Goal: Task Accomplishment & Management: Manage account settings

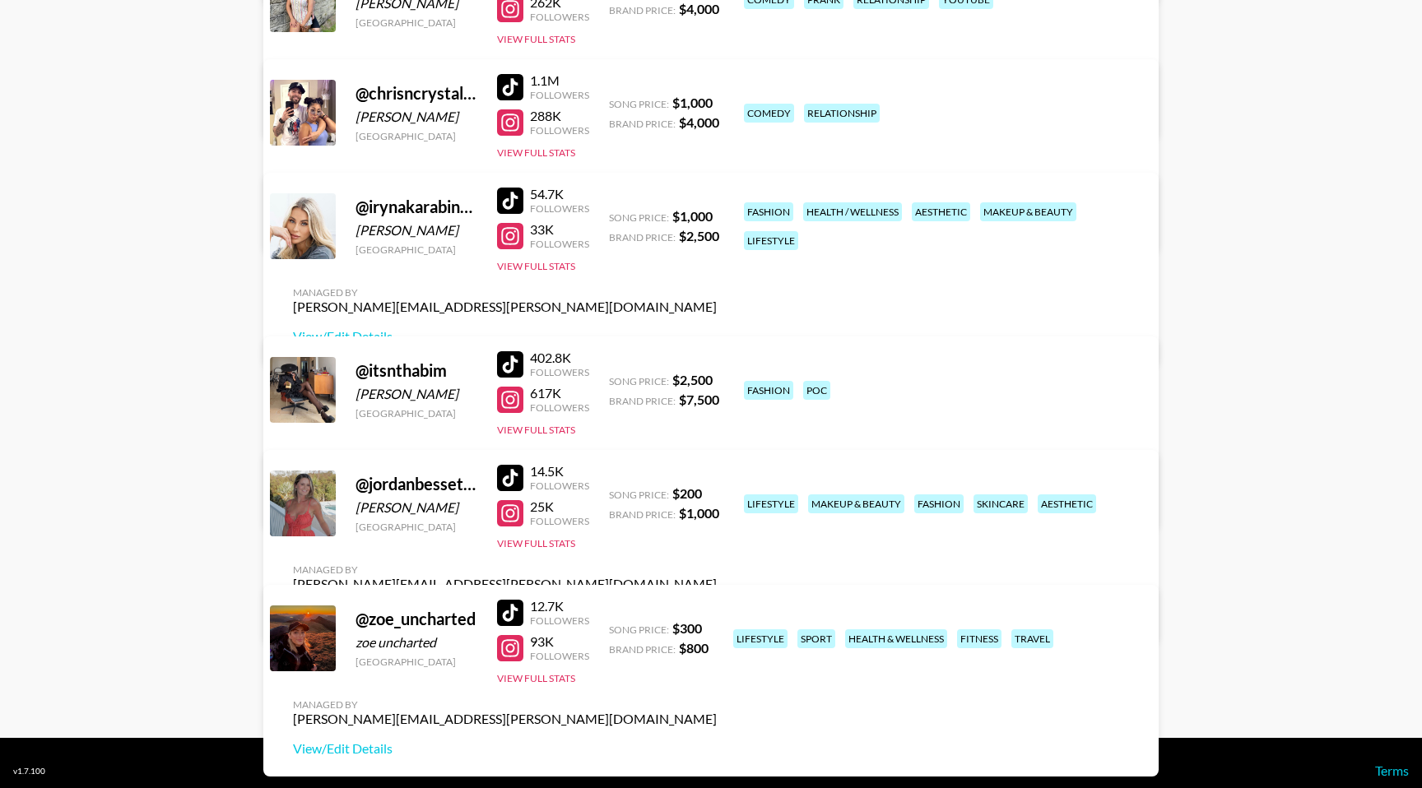
scroll to position [575, 0]
click at [717, 605] on link "View/Edit Details" at bounding box center [505, 613] width 424 height 16
click at [513, 481] on div at bounding box center [510, 477] width 26 height 26
click at [524, 526] on link at bounding box center [513, 512] width 33 height 26
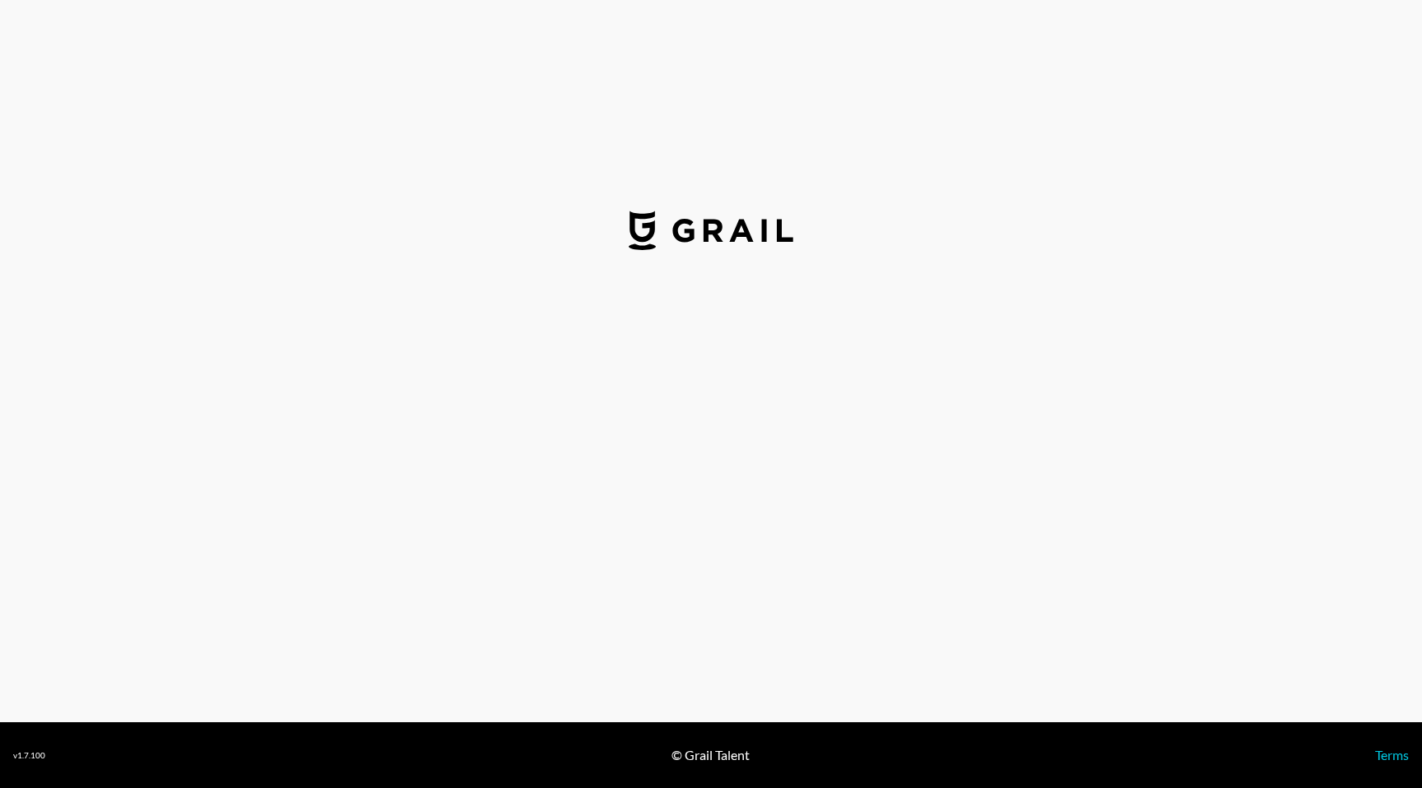
select select "USD"
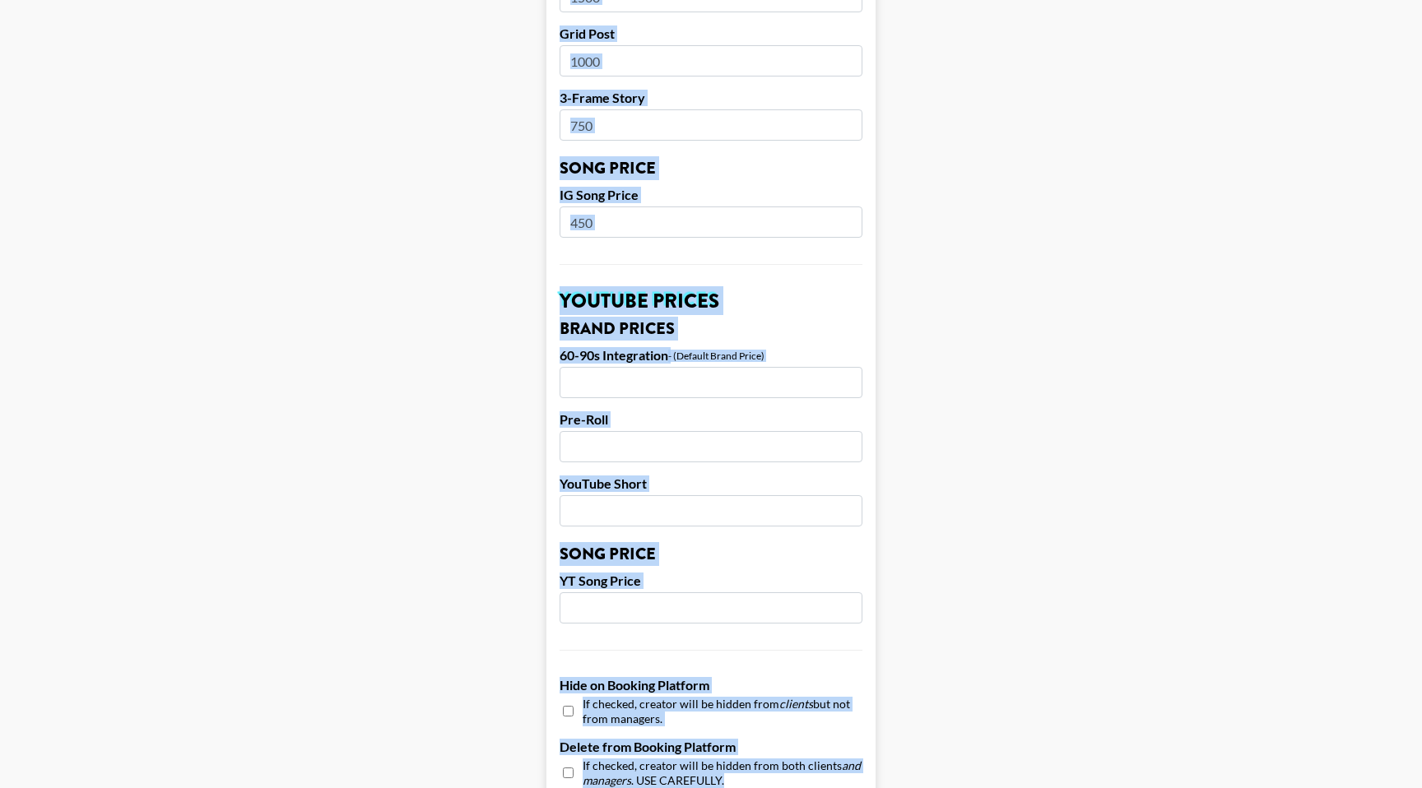
scroll to position [983, 0]
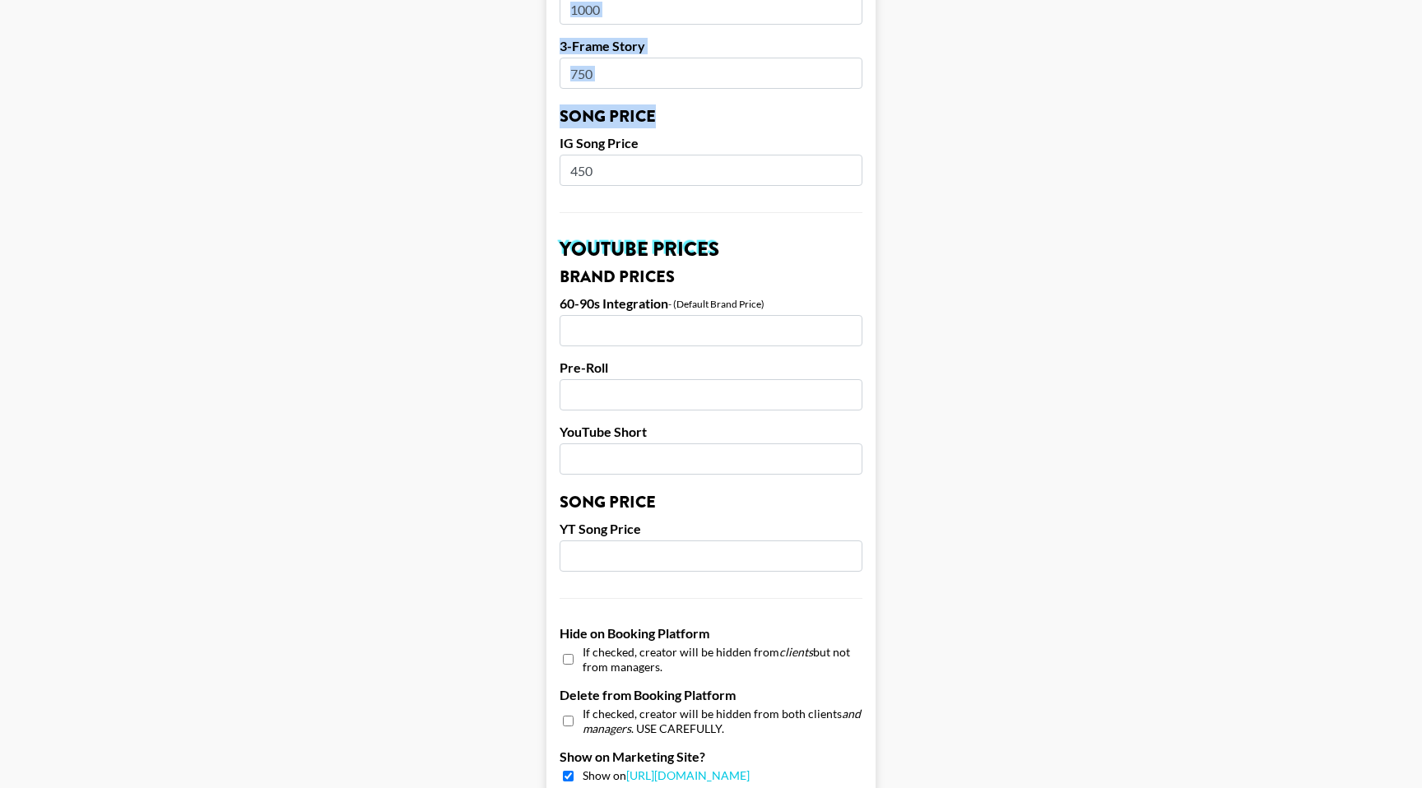
drag, startPoint x: 555, startPoint y: 144, endPoint x: 718, endPoint y: 184, distance: 167.6
click at [718, 184] on form "Airtable ID: recYFotV9O9flmiPJ Manager(s) [PERSON_NAME][EMAIL_ADDRESS][PERSON_N…" at bounding box center [710, 145] width 329 height 2071
copy form "TikTok Prices TikTok Brand Price TikTok Song Price Instagram Prices Brand Price…"
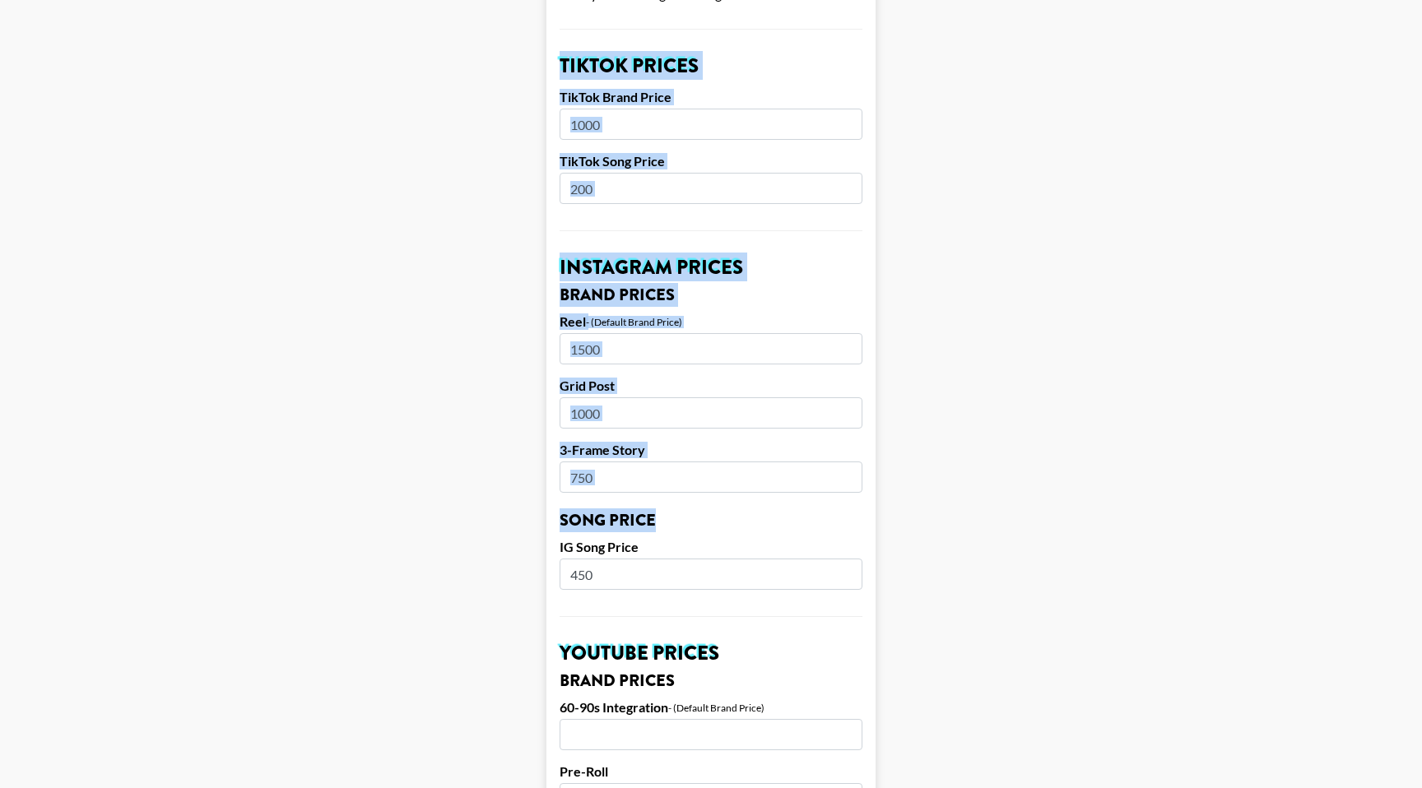
click at [290, 317] on main "Airtable ID: recYFotV9O9flmiPJ Manager(s) [PERSON_NAME][EMAIL_ADDRESS][PERSON_N…" at bounding box center [711, 549] width 1396 height 2071
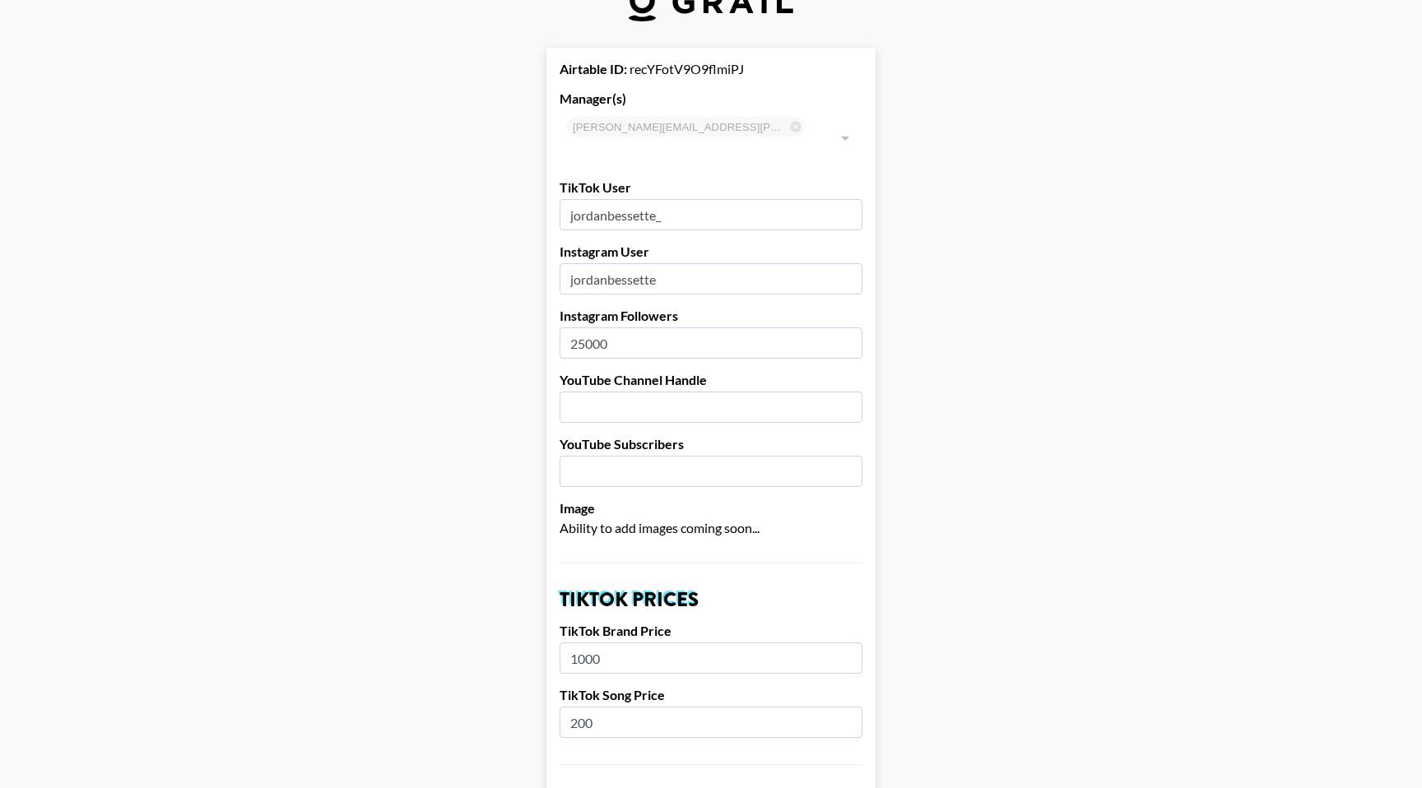
scroll to position [0, 0]
